Goal: Information Seeking & Learning: Check status

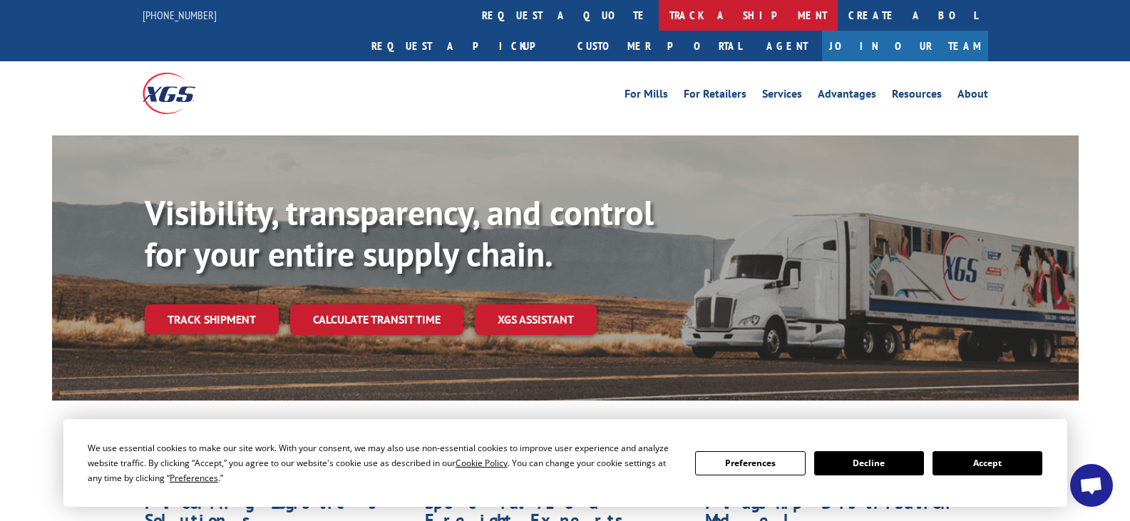
click at [659, 18] on link "track a shipment" at bounding box center [748, 15] width 179 height 31
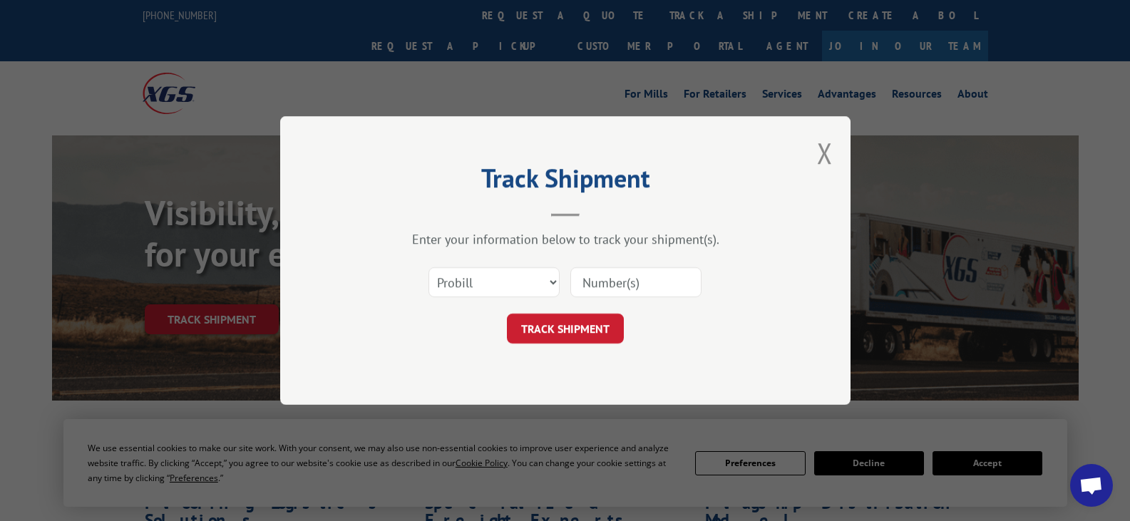
click at [562, 286] on div "Select category... Probill BOL PO" at bounding box center [566, 282] width 428 height 47
click at [553, 287] on select "Select category... Probill BOL PO" at bounding box center [494, 282] width 131 height 30
click at [429, 267] on select "Select category... Probill BOL PO" at bounding box center [494, 282] width 131 height 30
click at [556, 280] on select "Select category... Probill BOL PO" at bounding box center [494, 282] width 131 height 30
select select "bol"
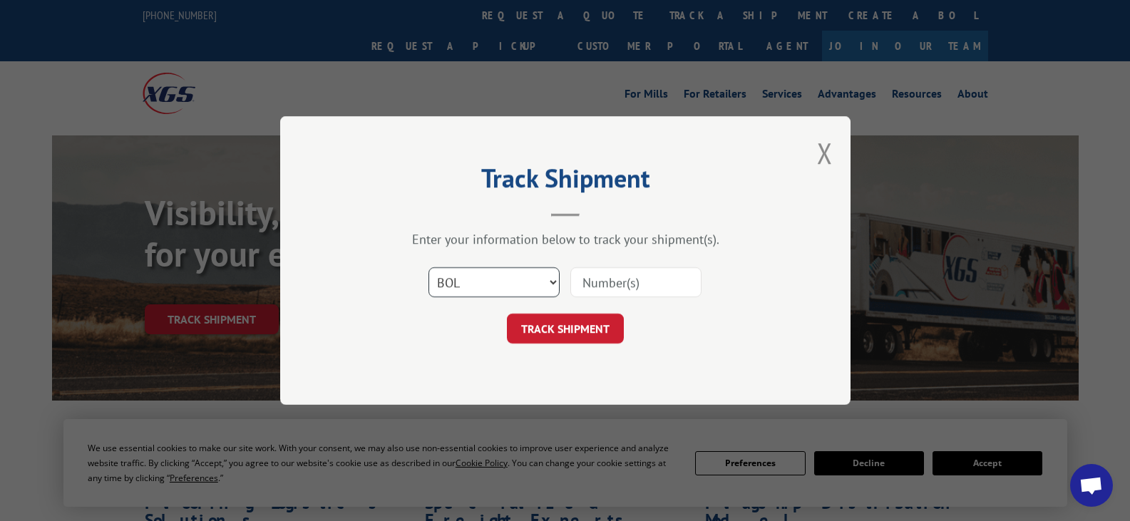
click at [429, 267] on select "Select category... Probill BOL PO" at bounding box center [494, 282] width 131 height 30
drag, startPoint x: 598, startPoint y: 285, endPoint x: 625, endPoint y: 298, distance: 30.3
click at [585, 284] on input at bounding box center [635, 282] width 131 height 30
type input "3392936"
click button "TRACK SHIPMENT" at bounding box center [565, 329] width 117 height 30
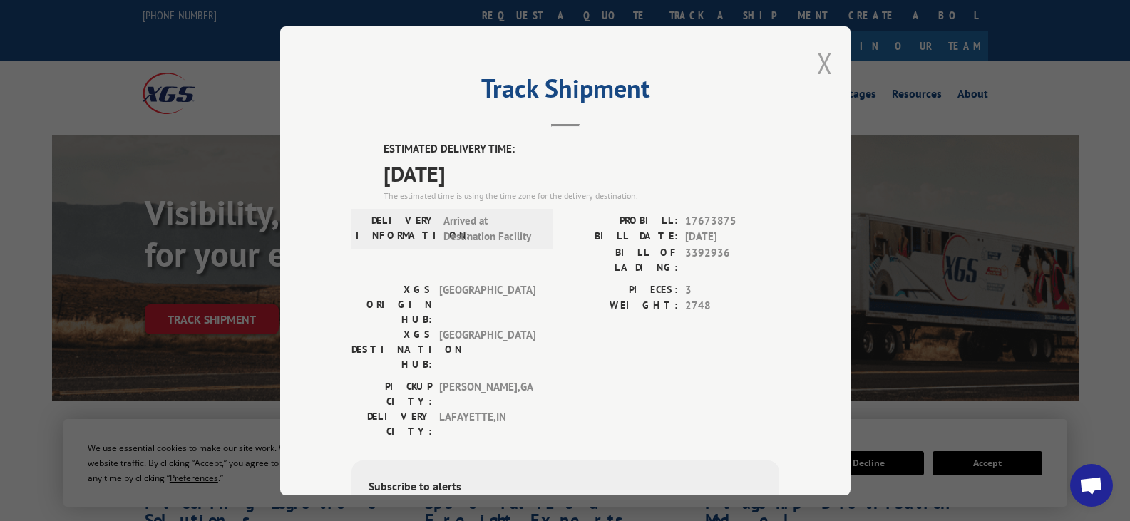
click at [817, 61] on button "Close modal" at bounding box center [825, 63] width 16 height 38
